Goal: Transaction & Acquisition: Purchase product/service

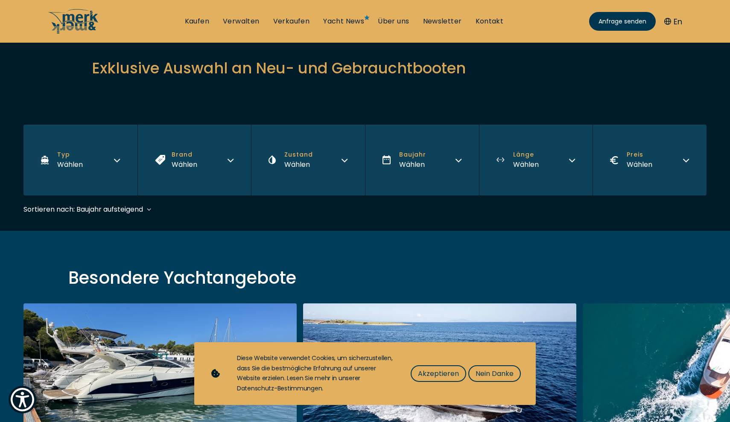
scroll to position [94, 0]
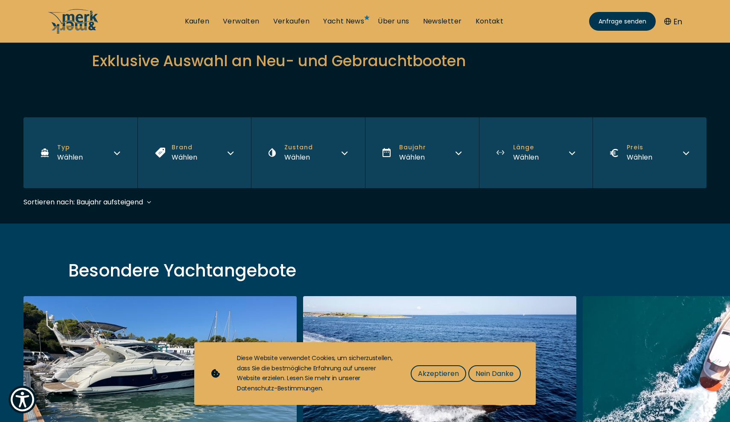
click at [339, 152] on button "Zustand Wählen" at bounding box center [308, 152] width 114 height 71
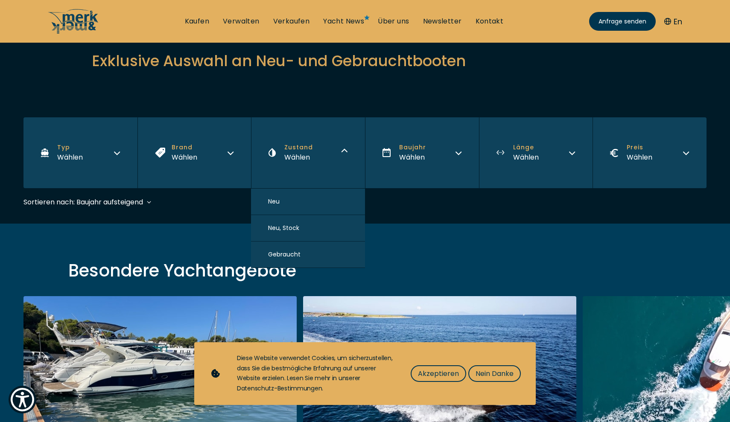
click at [339, 152] on button "Zustand Wählen" at bounding box center [308, 152] width 114 height 71
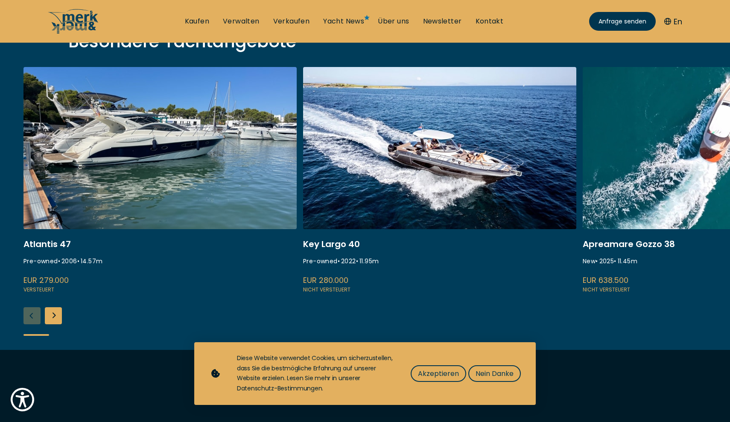
scroll to position [320, 0]
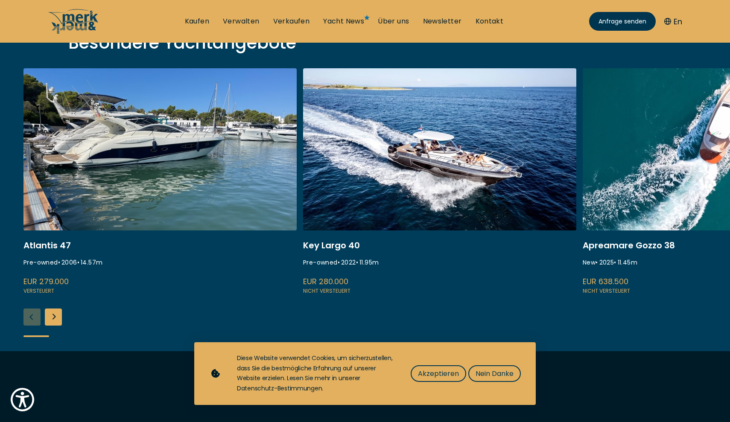
click at [373, 183] on link at bounding box center [439, 182] width 273 height 228
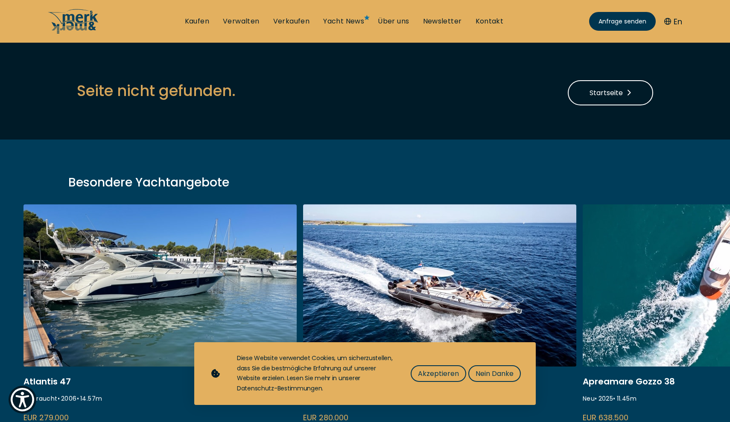
click at [356, 234] on link at bounding box center [439, 319] width 273 height 228
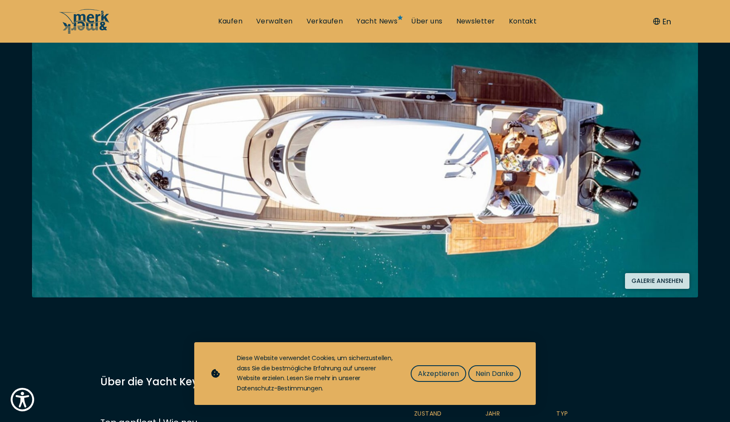
scroll to position [160, 0]
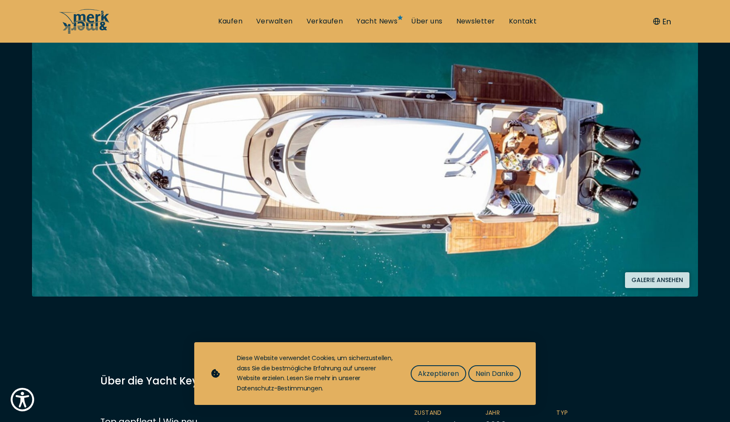
click at [644, 278] on button "Galerie ansehen" at bounding box center [657, 280] width 64 height 16
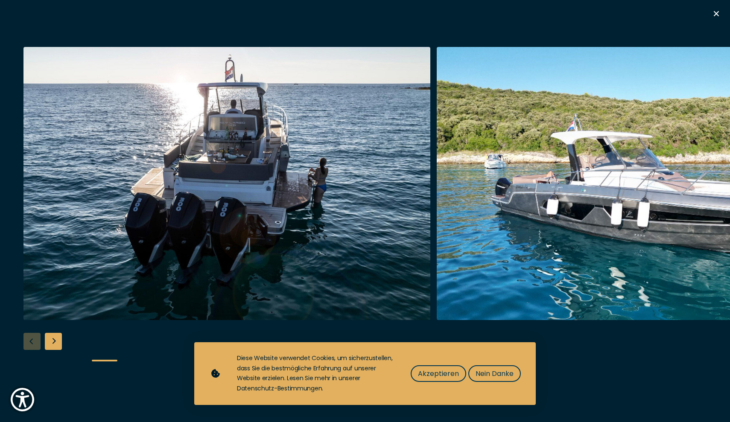
click at [55, 337] on div "Next slide" at bounding box center [53, 341] width 17 height 17
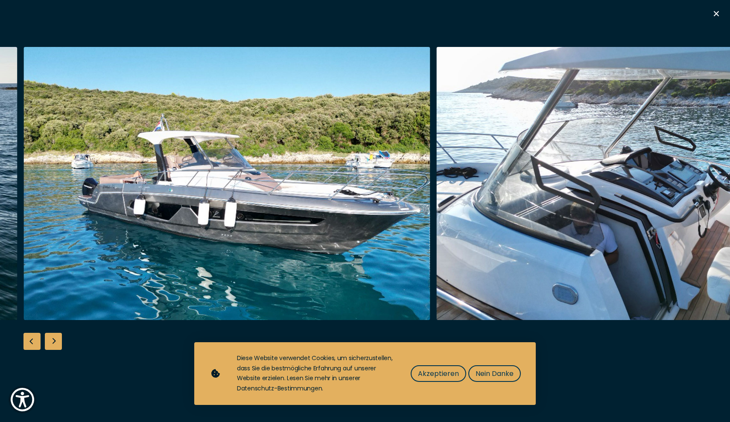
click at [55, 337] on div "Next slide" at bounding box center [53, 341] width 17 height 17
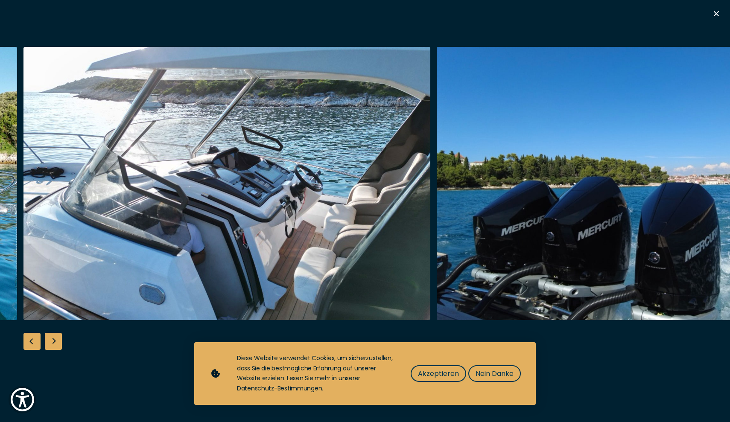
click at [55, 337] on div "Next slide" at bounding box center [53, 341] width 17 height 17
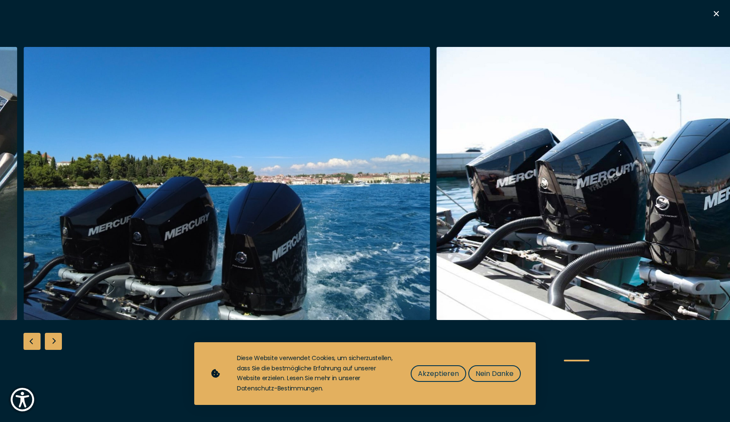
click at [55, 337] on div "Next slide" at bounding box center [53, 341] width 17 height 17
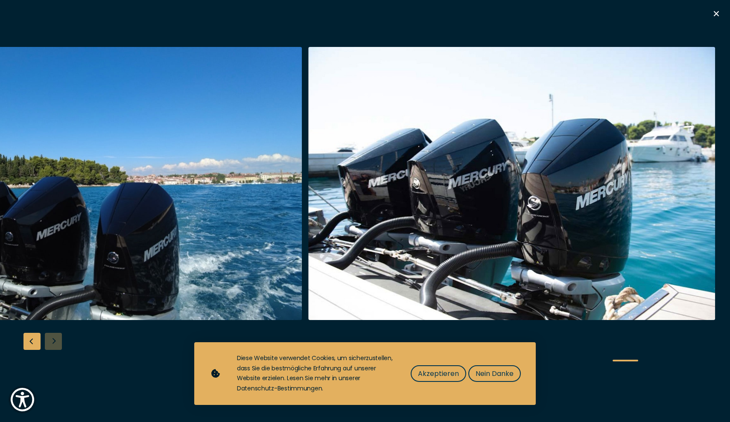
click at [55, 337] on div at bounding box center [365, 211] width 730 height 329
click at [715, 10] on icon "button" at bounding box center [716, 14] width 10 height 10
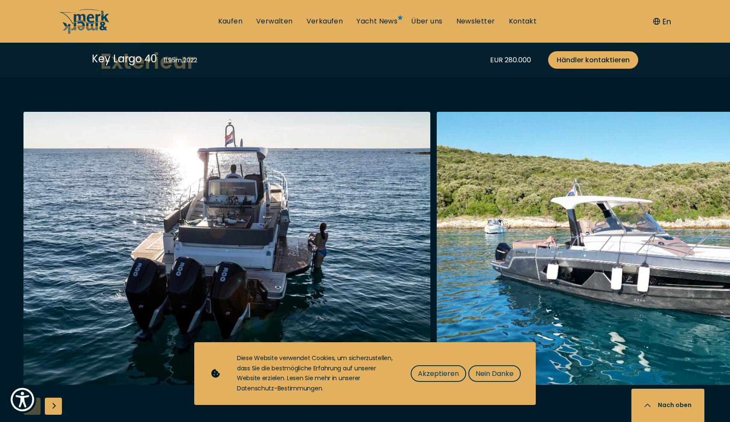
scroll to position [1105, 0]
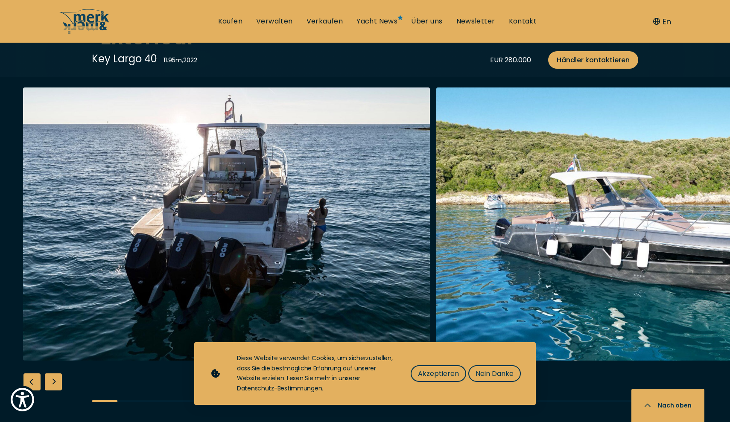
click at [57, 374] on div "Next slide" at bounding box center [53, 382] width 17 height 17
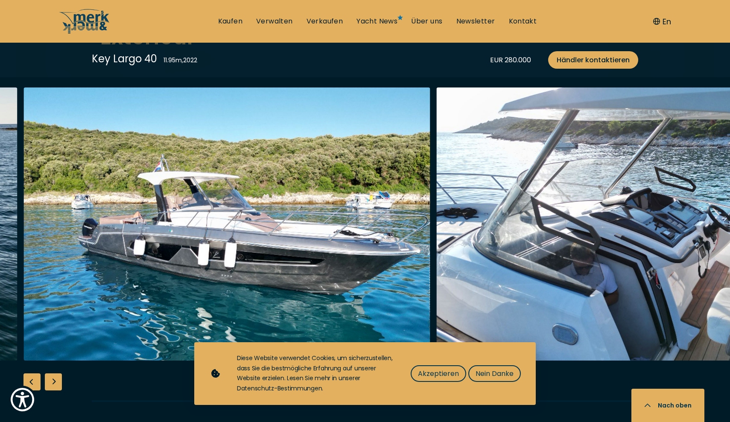
click at [57, 374] on div "Next slide" at bounding box center [53, 382] width 17 height 17
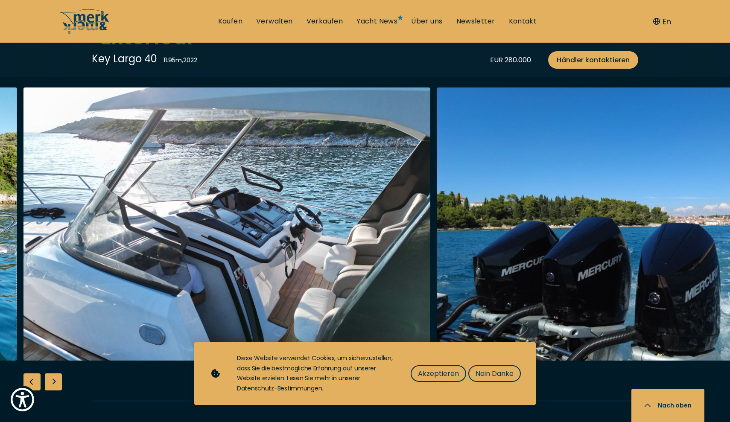
click at [57, 374] on div "Next slide" at bounding box center [53, 382] width 17 height 17
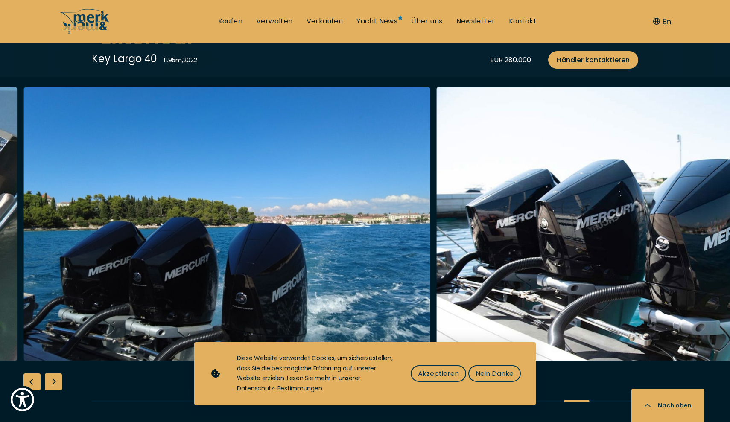
click at [57, 374] on div "Next slide" at bounding box center [53, 382] width 17 height 17
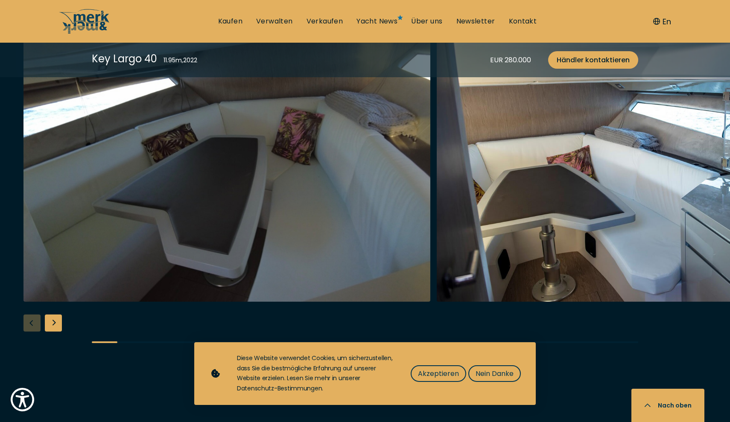
scroll to position [1644, 0]
click at [52, 315] on div "Next slide" at bounding box center [53, 323] width 17 height 17
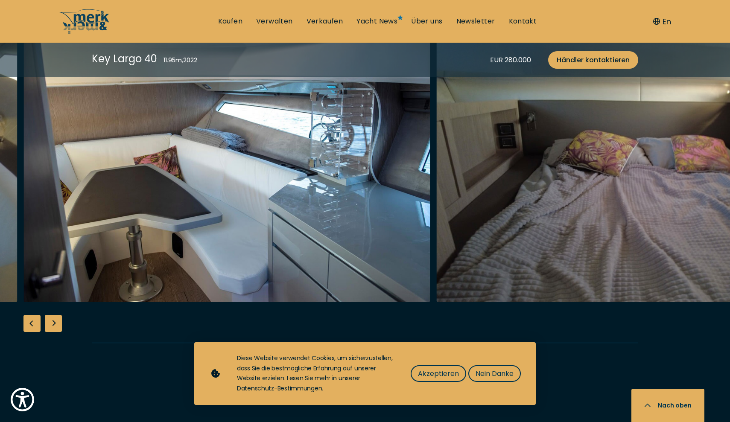
click at [52, 315] on div "Next slide" at bounding box center [53, 323] width 17 height 17
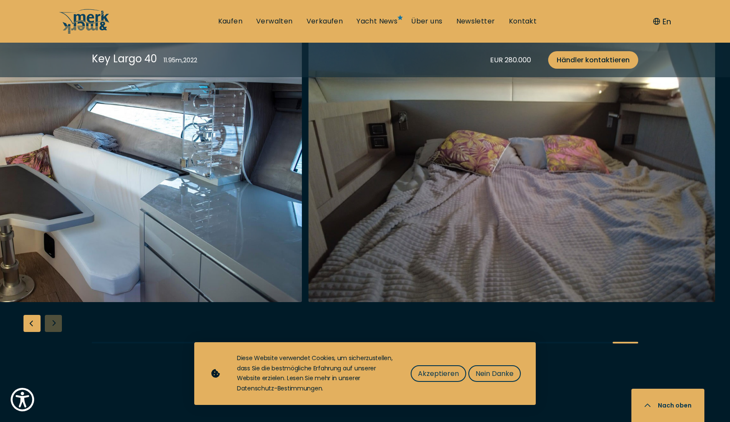
click at [54, 292] on div at bounding box center [365, 193] width 730 height 329
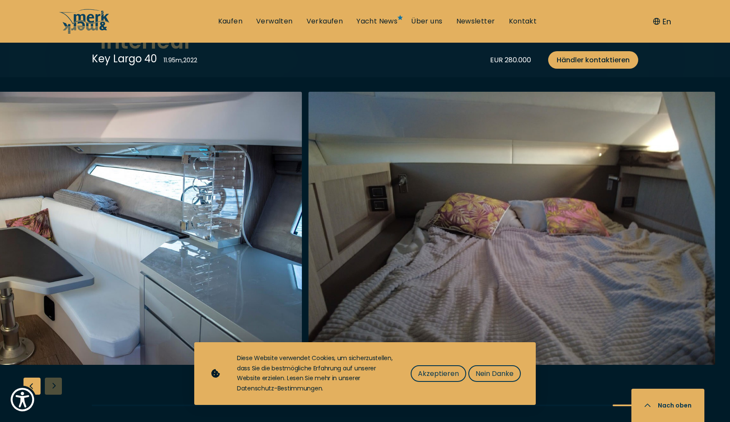
scroll to position [1581, 0]
click at [30, 378] on div "Previous slide" at bounding box center [31, 386] width 17 height 17
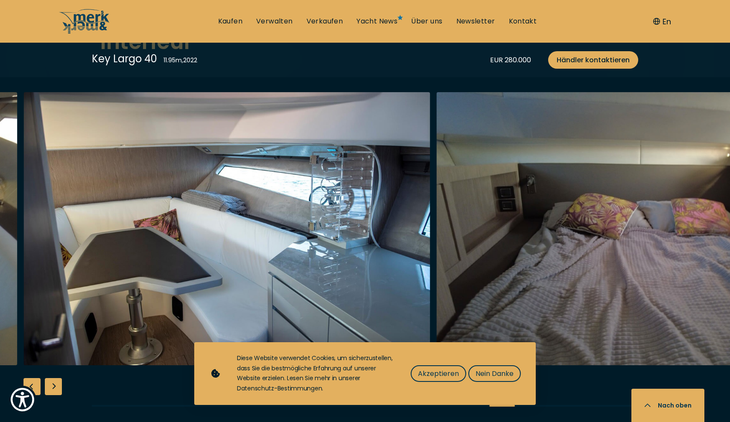
click at [30, 378] on div "Previous slide" at bounding box center [31, 386] width 17 height 17
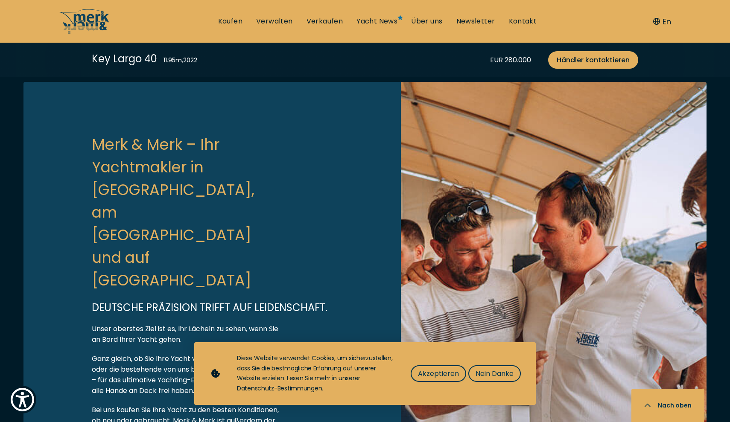
scroll to position [2672, 0]
